Goal: Task Accomplishment & Management: Complete application form

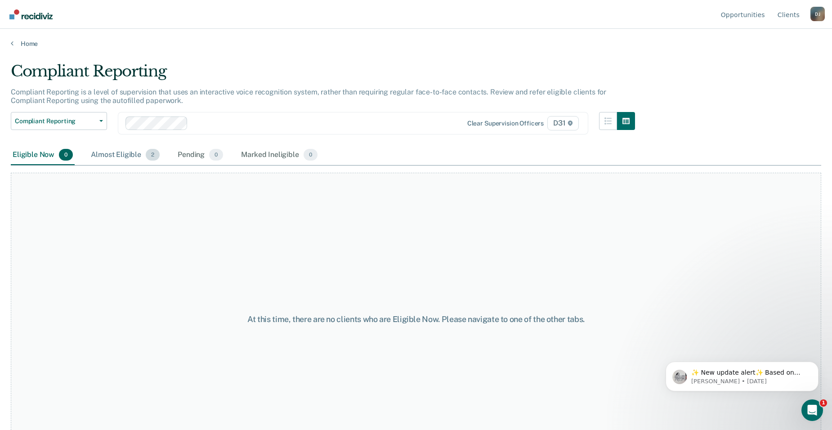
click at [107, 154] on div "Almost Eligible 2" at bounding box center [125, 155] width 72 height 20
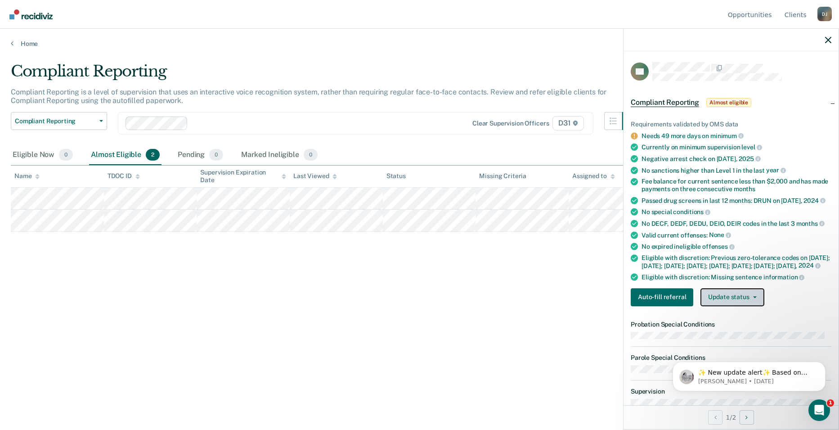
click at [734, 306] on button "Update status" at bounding box center [731, 297] width 63 height 18
click at [731, 347] on body "✨ New update alert✨ Based on your feedback, we've made a few updates we wanted …" at bounding box center [749, 374] width 173 height 56
click at [720, 347] on body "✨ New update alert✨ Based on your feedback, we've made a few updates we wanted …" at bounding box center [749, 374] width 173 height 56
click at [732, 348] on body "✨ New update alert✨ Based on your feedback, we've made a few updates we wanted …" at bounding box center [749, 374] width 173 height 56
click at [281, 153] on div "Marked Ineligible 0" at bounding box center [279, 155] width 80 height 20
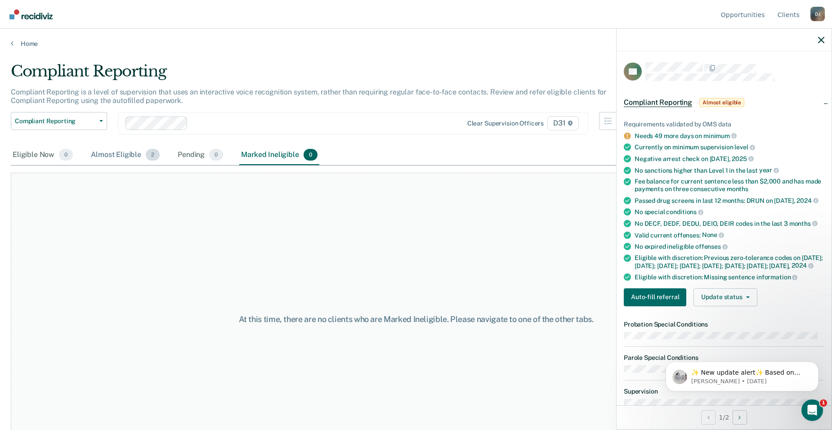
click at [122, 153] on div "Almost Eligible 2" at bounding box center [125, 155] width 72 height 20
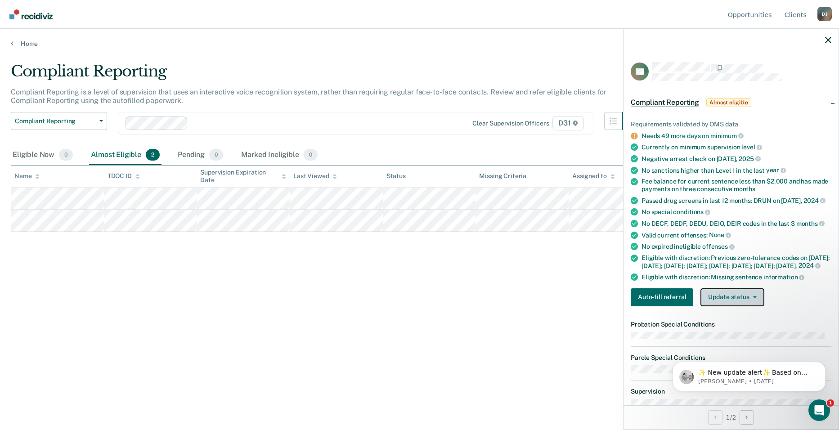
click at [744, 306] on button "Update status" at bounding box center [731, 297] width 63 height 18
click at [745, 350] on body "✨ New update alert✨ Based on your feedback, we've made a few updates we wanted …" at bounding box center [749, 374] width 173 height 56
click at [739, 347] on body "✨ New update alert✨ Based on your feedback, we've made a few updates we wanted …" at bounding box center [749, 374] width 173 height 56
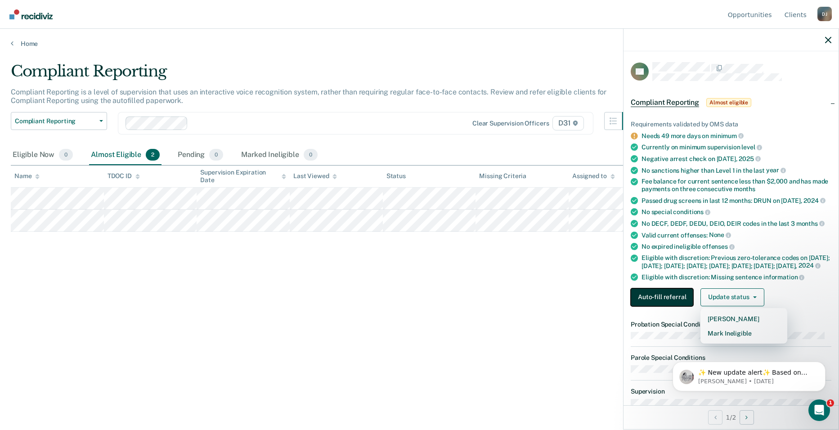
click at [666, 306] on button "Auto-fill referral" at bounding box center [662, 297] width 63 height 18
